Goal: Task Accomplishment & Management: Manage account settings

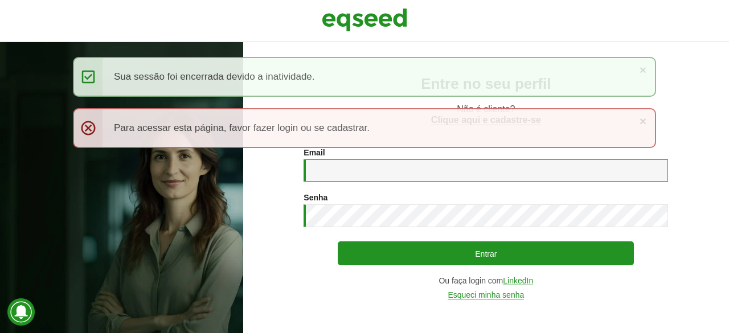
click at [335, 169] on input "Email *" at bounding box center [486, 170] width 364 height 22
type input "**********"
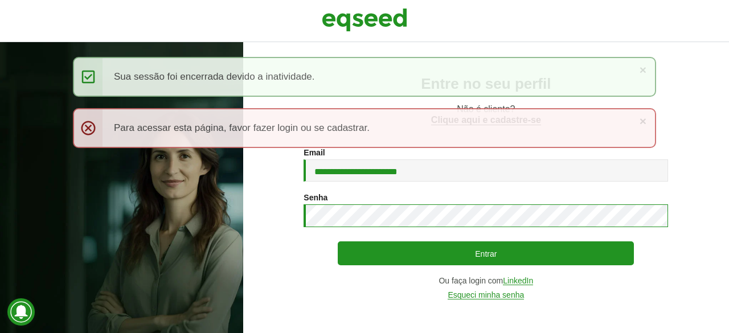
click at [338, 241] on button "Entrar" at bounding box center [486, 253] width 296 height 24
